Goal: Task Accomplishment & Management: Manage account settings

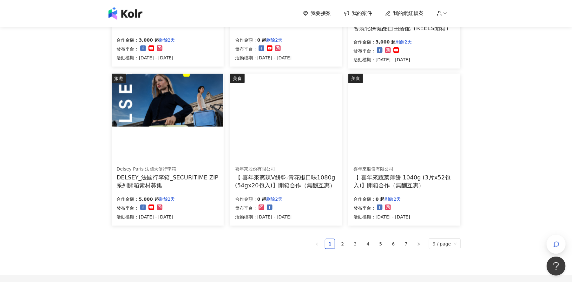
scroll to position [357, 0]
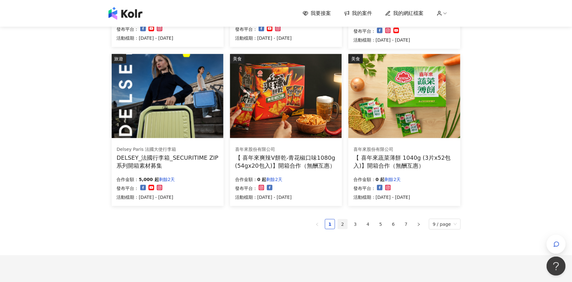
click at [344, 222] on link "2" at bounding box center [343, 224] width 10 height 10
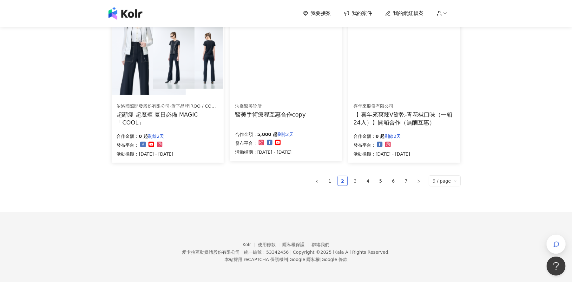
scroll to position [400, 0]
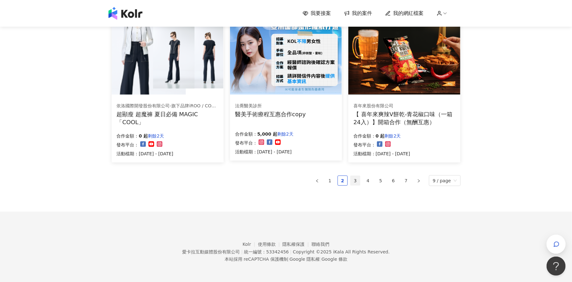
click at [359, 178] on link "3" at bounding box center [355, 181] width 10 height 10
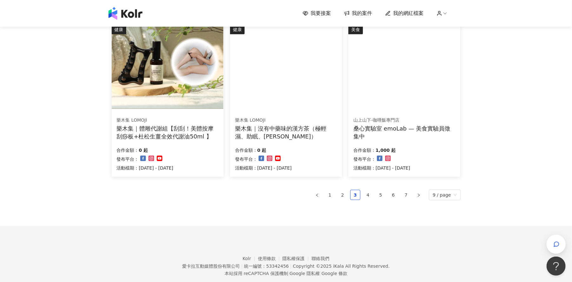
scroll to position [396, 0]
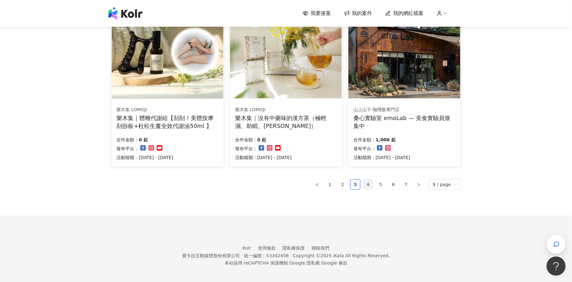
click at [371, 186] on link "4" at bounding box center [368, 185] width 10 height 10
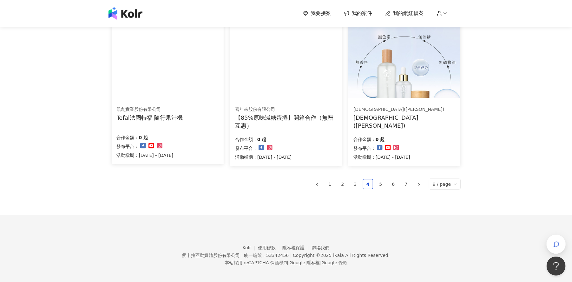
scroll to position [400, 0]
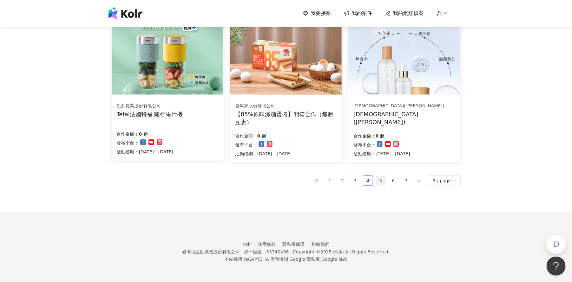
click at [383, 180] on link "5" at bounding box center [381, 181] width 10 height 10
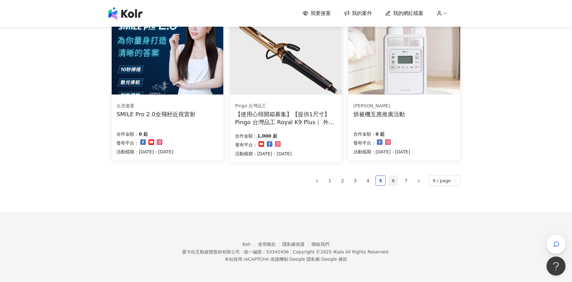
click at [398, 179] on link "6" at bounding box center [394, 181] width 10 height 10
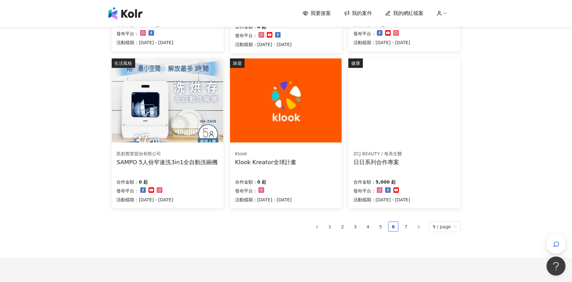
scroll to position [359, 0]
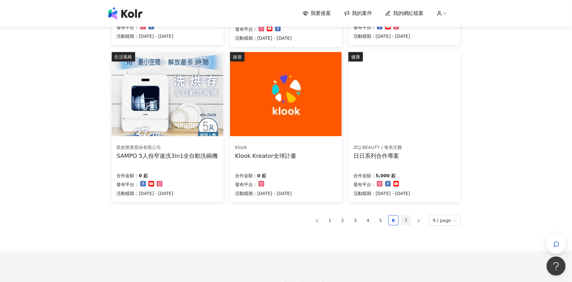
click at [410, 221] on link "7" at bounding box center [406, 220] width 10 height 10
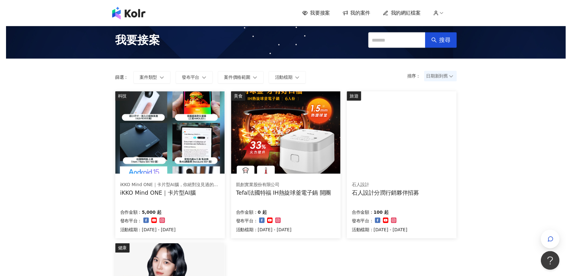
scroll to position [0, 0]
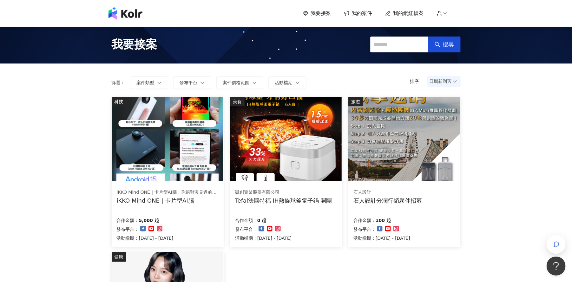
click at [414, 15] on span "我的網紅檔案" at bounding box center [408, 13] width 30 height 7
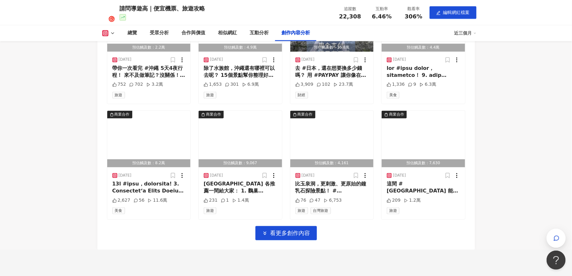
scroll to position [1943, 0]
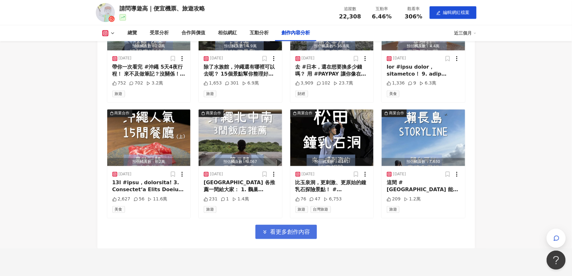
click at [290, 230] on span "看更多創作內容" at bounding box center [290, 231] width 40 height 7
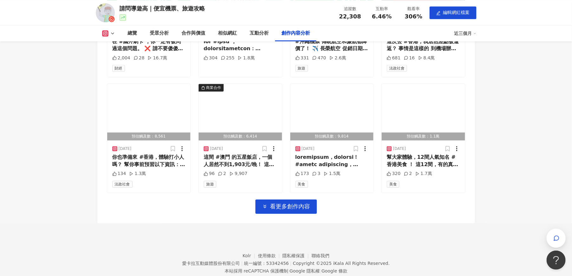
scroll to position [2331, 0]
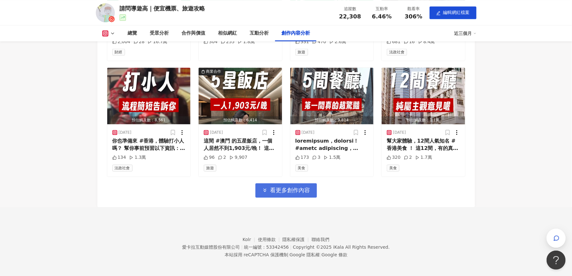
click at [297, 189] on span "看更多創作內容" at bounding box center [290, 189] width 40 height 7
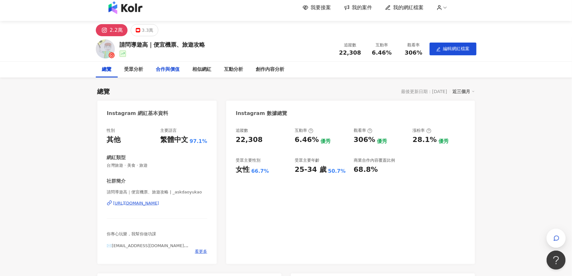
scroll to position [0, 0]
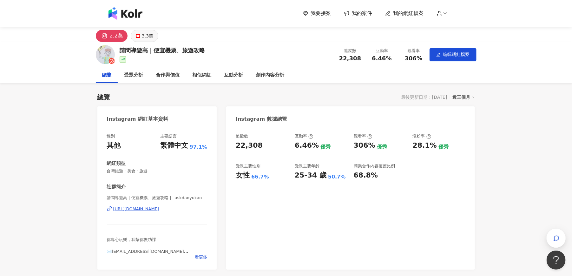
click at [143, 35] on div "3.3萬" at bounding box center [147, 35] width 11 height 9
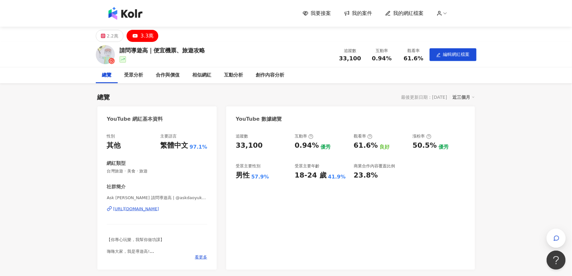
scroll to position [40, 0]
